Goal: Task Accomplishment & Management: Use online tool/utility

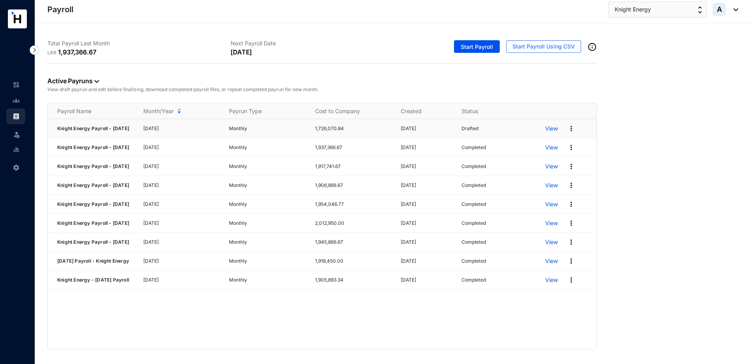
click at [554, 128] on p "View" at bounding box center [551, 129] width 13 height 8
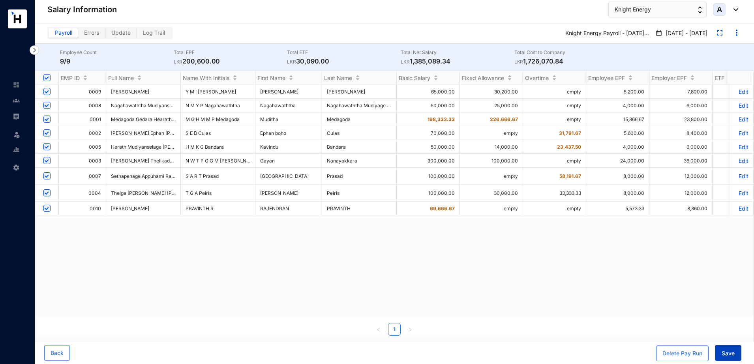
click at [730, 355] on span "Save" at bounding box center [728, 354] width 13 height 8
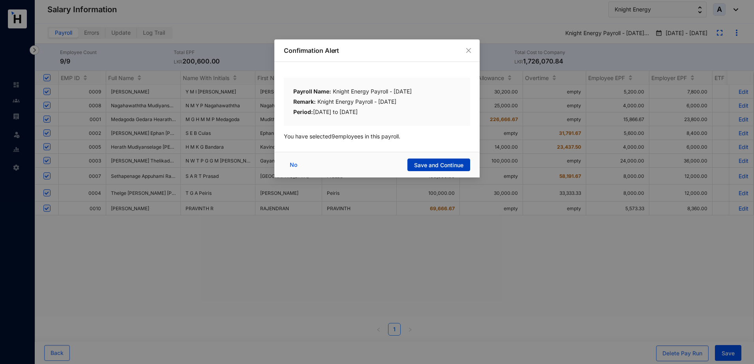
click at [446, 160] on button "Save and Continue" at bounding box center [438, 165] width 63 height 13
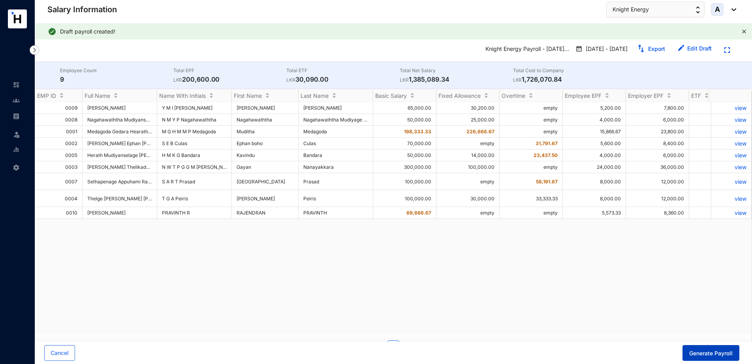
click at [725, 350] on span "Generate Payroll" at bounding box center [710, 354] width 43 height 8
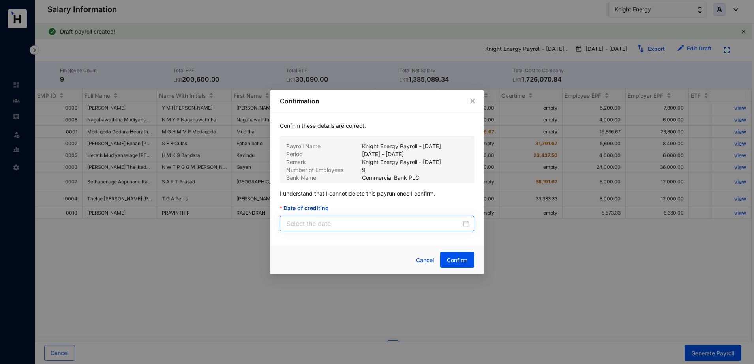
click at [466, 225] on div at bounding box center [378, 223] width 183 height 9
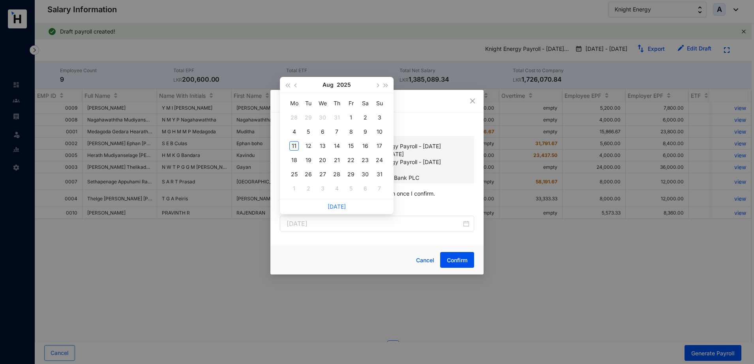
click at [291, 143] on div "11" at bounding box center [293, 145] width 9 height 9
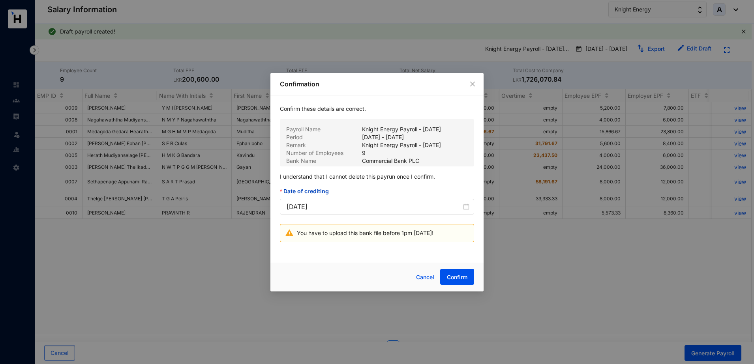
type input "[DATE]"
click at [462, 277] on span "Confirm" at bounding box center [457, 278] width 21 height 8
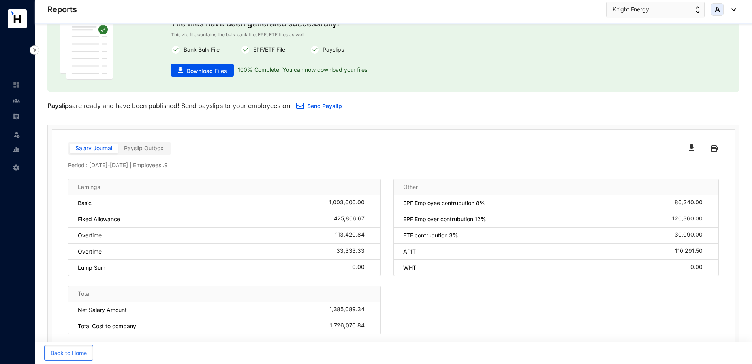
scroll to position [47, 0]
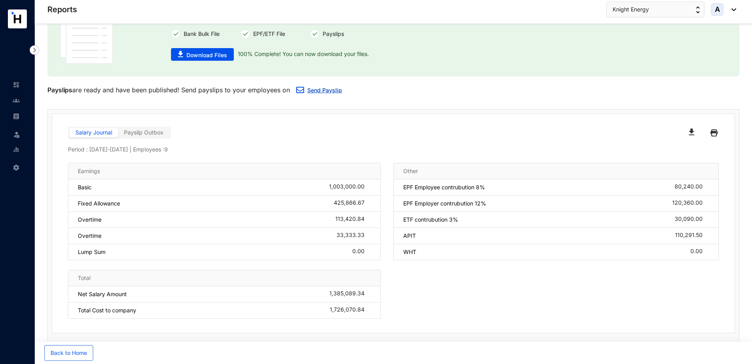
click at [325, 92] on link "Send Payslip" at bounding box center [324, 90] width 35 height 7
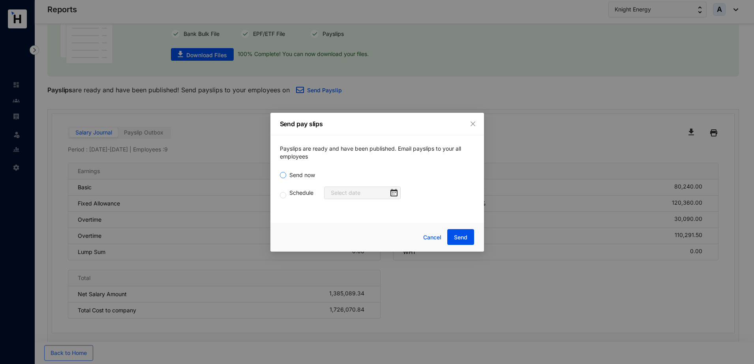
click at [293, 173] on span "Send now" at bounding box center [302, 175] width 32 height 9
click at [286, 173] on input "Send now" at bounding box center [283, 175] width 6 height 6
radio input "true"
click at [466, 237] on span "Send" at bounding box center [460, 238] width 13 height 8
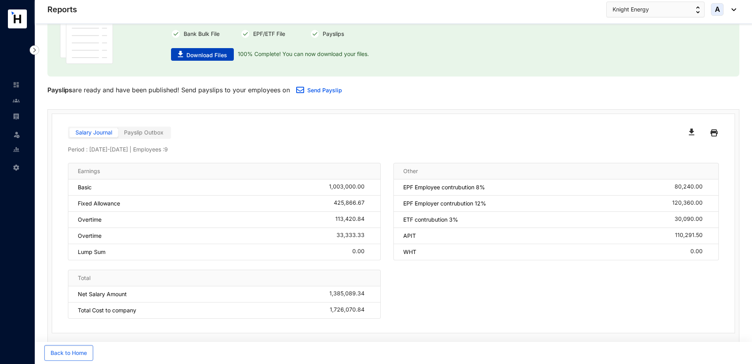
click at [208, 53] on span "Download Files" at bounding box center [206, 55] width 41 height 8
click at [689, 132] on img "button" at bounding box center [692, 132] width 6 height 7
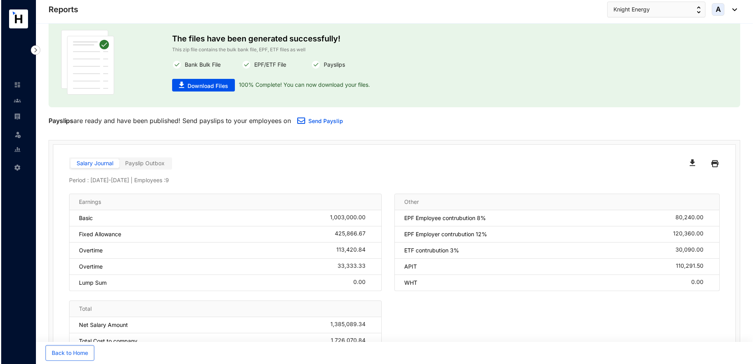
scroll to position [0, 0]
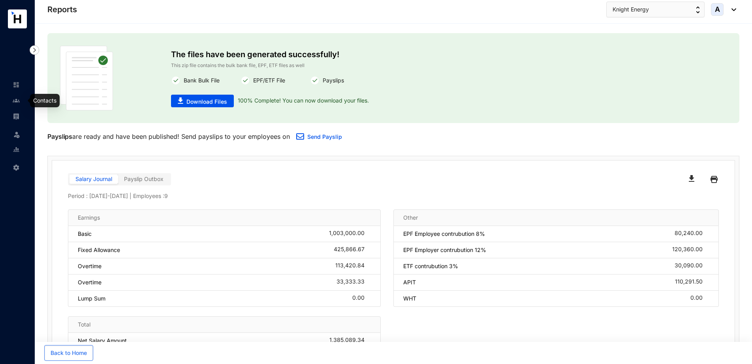
click at [19, 101] on img at bounding box center [16, 100] width 7 height 7
